Goal: Find specific page/section: Find specific page/section

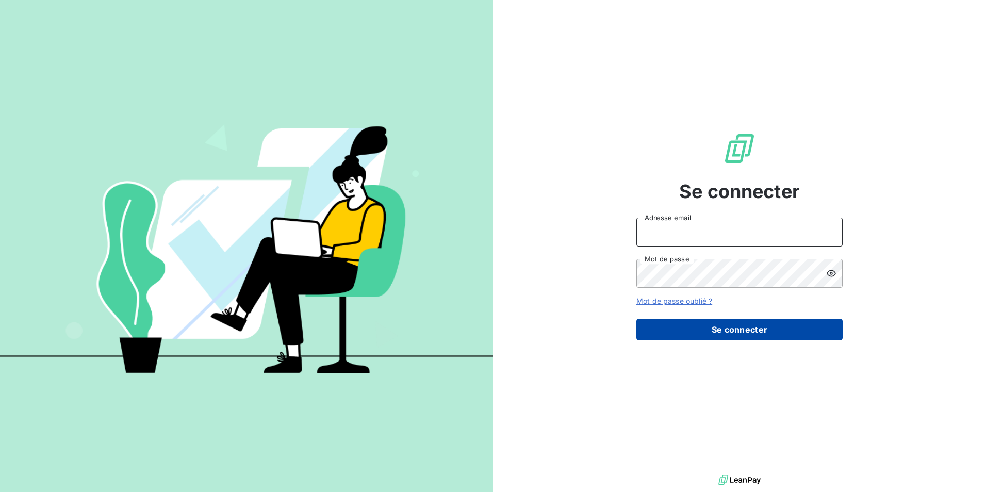
type input "[EMAIL_ADDRESS][DOMAIN_NAME]"
click at [727, 326] on button "Se connecter" at bounding box center [739, 330] width 206 height 22
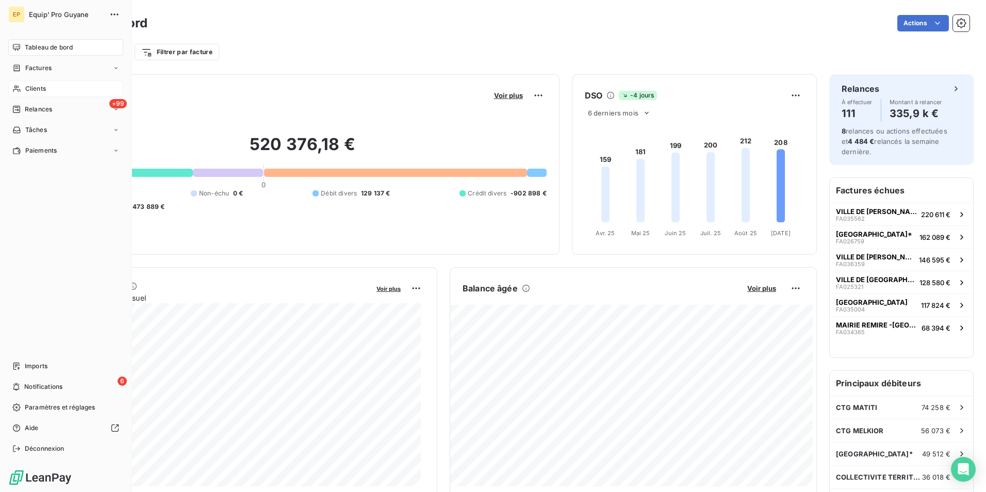
click at [30, 89] on span "Clients" at bounding box center [35, 88] width 21 height 9
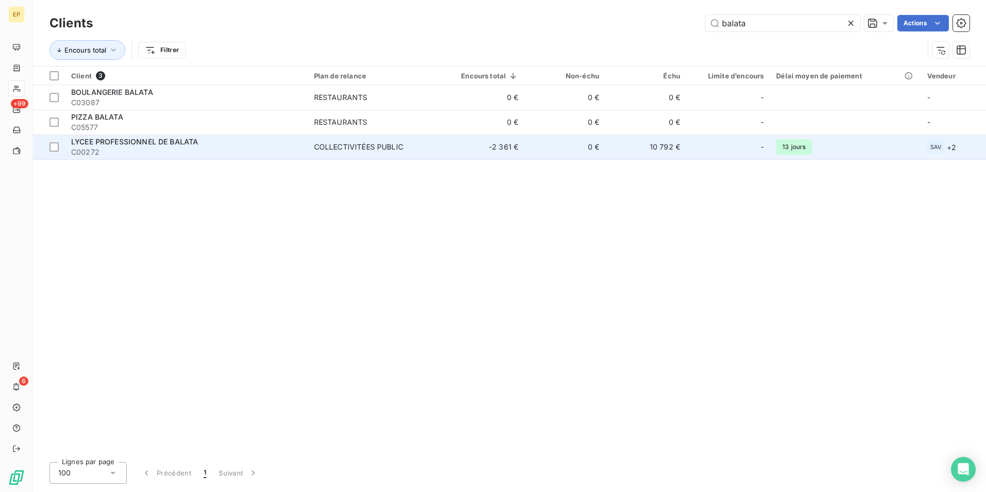
type input "balata"
click at [161, 148] on span "C00272" at bounding box center [186, 152] width 230 height 10
